Goal: Share content

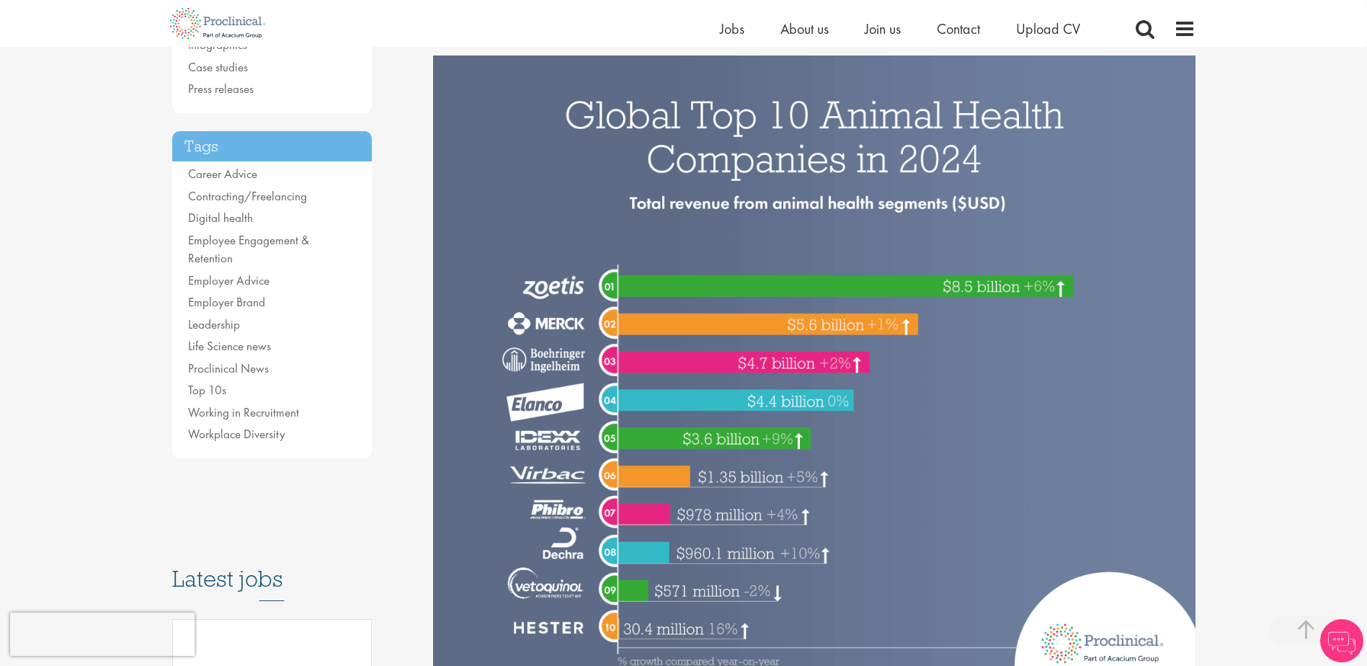
scroll to position [288, 0]
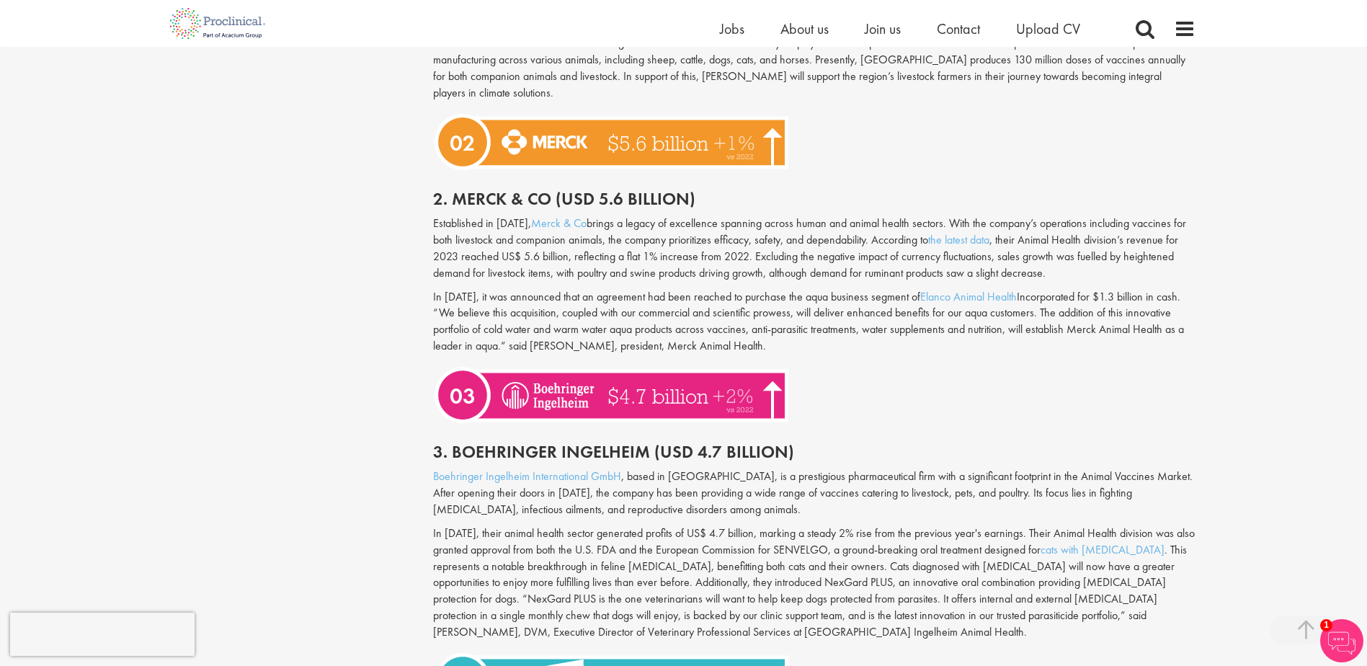
scroll to position [1297, 0]
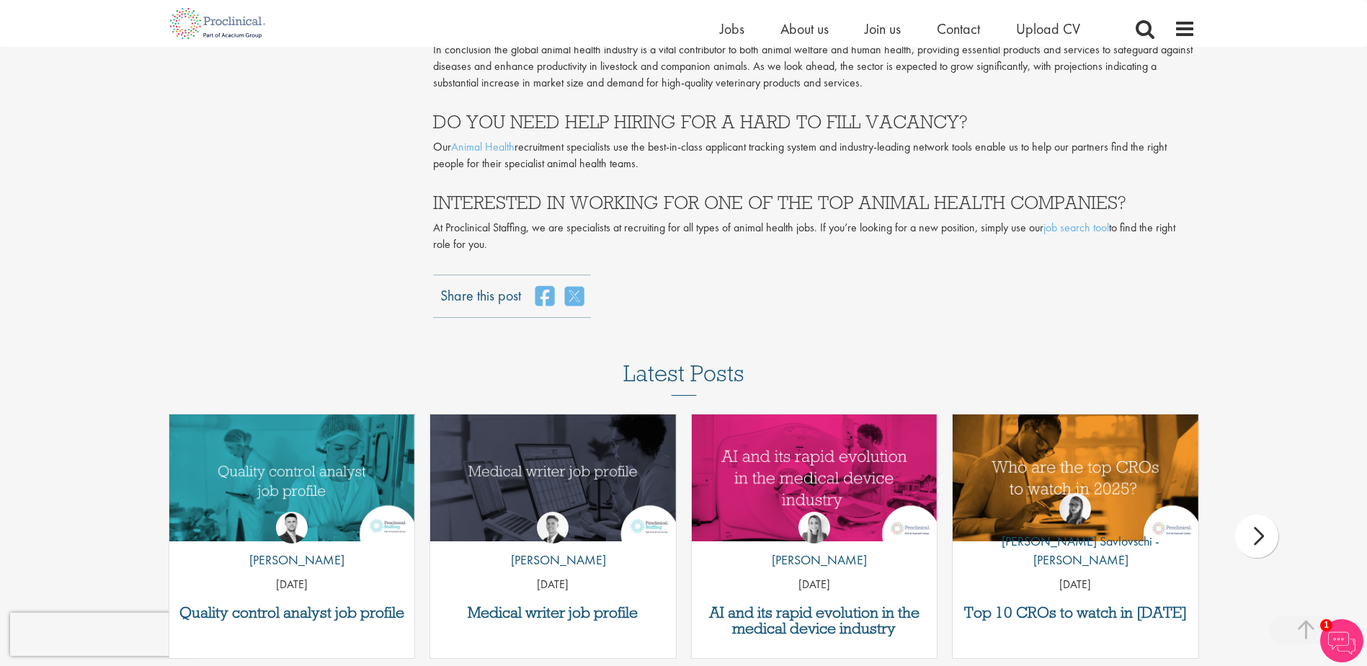
scroll to position [3818, 0]
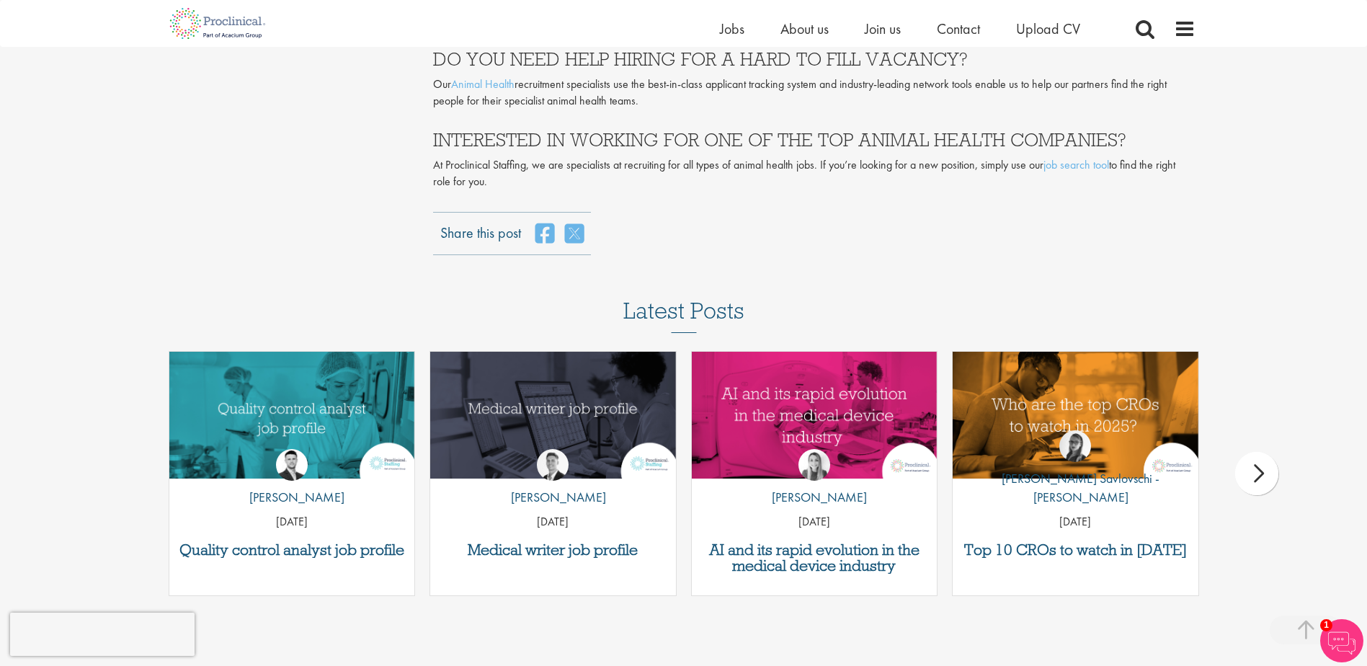
click at [991, 212] on div "Share this post" at bounding box center [814, 233] width 762 height 43
